Goal: Find specific page/section: Find specific page/section

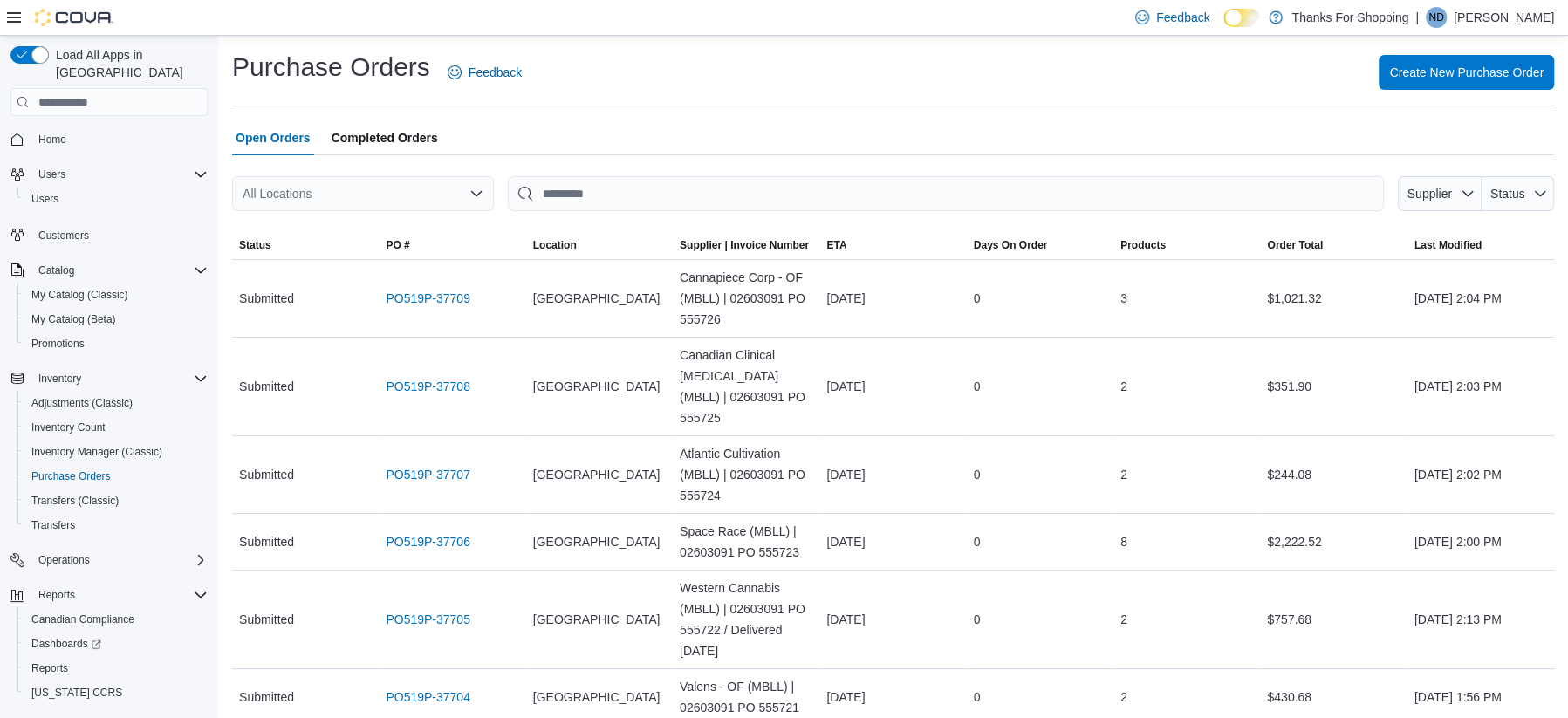
click at [1446, 19] on div "ND" at bounding box center [1435, 17] width 21 height 21
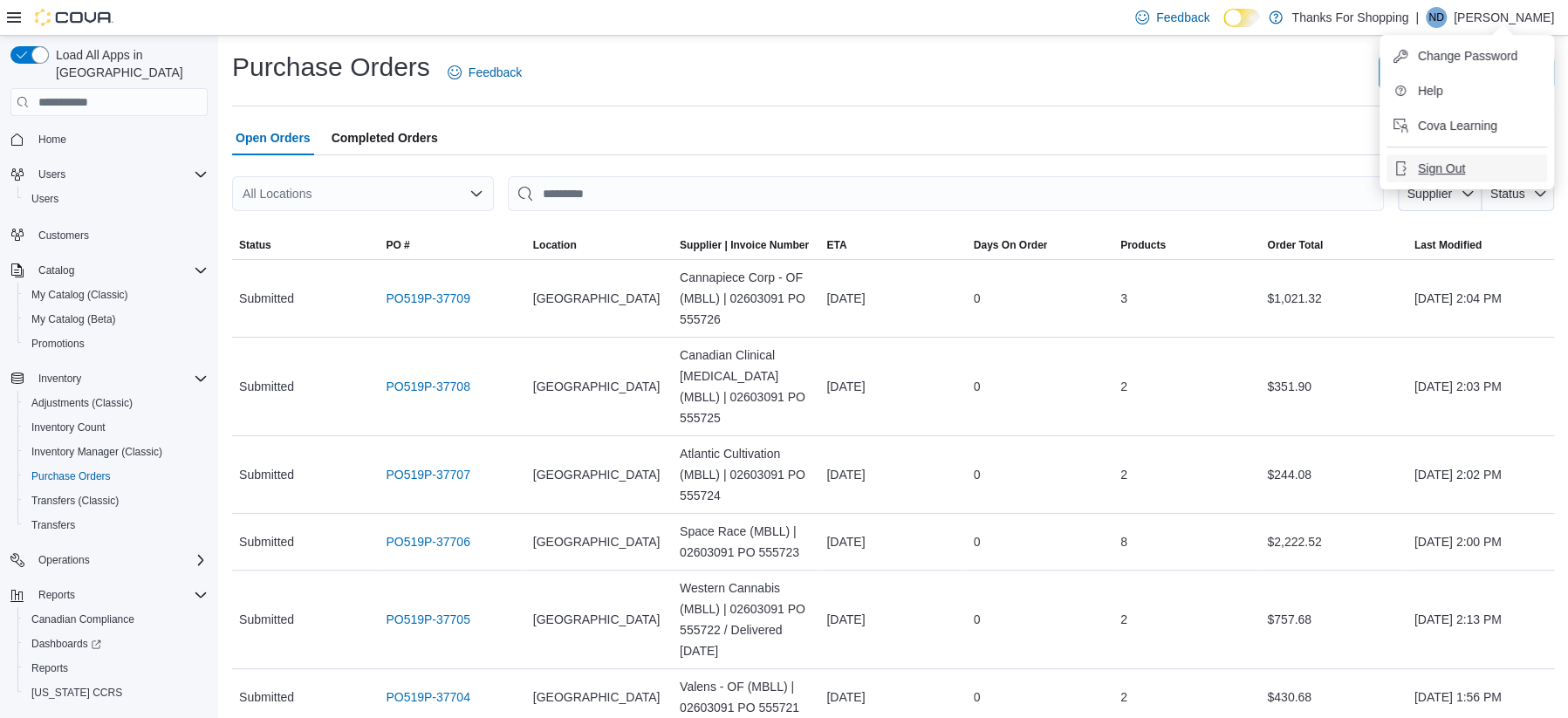
click at [1472, 170] on button "Sign Out" at bounding box center [1467, 168] width 160 height 28
